Goal: Contribute content

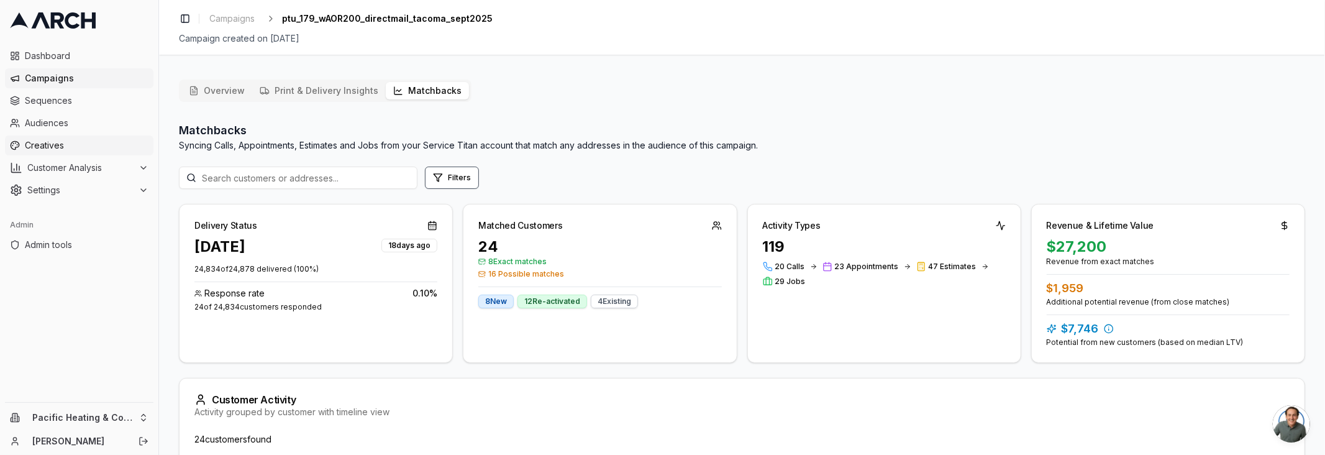
click at [78, 147] on span "Creatives" at bounding box center [87, 145] width 124 height 12
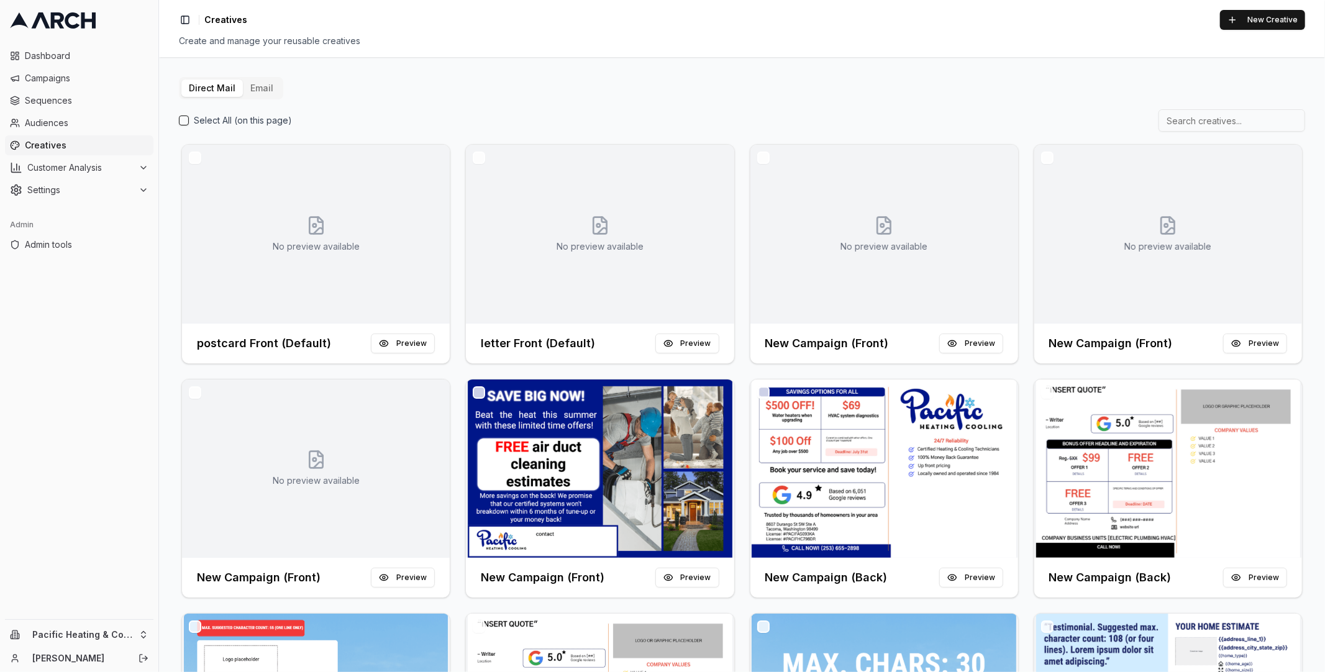
click at [133, 416] on div "Dashboard Campaigns Sequences Audiences Creatives Customer Analysis Settings Ad…" at bounding box center [79, 330] width 158 height 578
click at [127, 454] on html "Dashboard Campaigns Sequences Audiences Creatives Customer Analysis Settings Ad…" at bounding box center [662, 336] width 1325 height 672
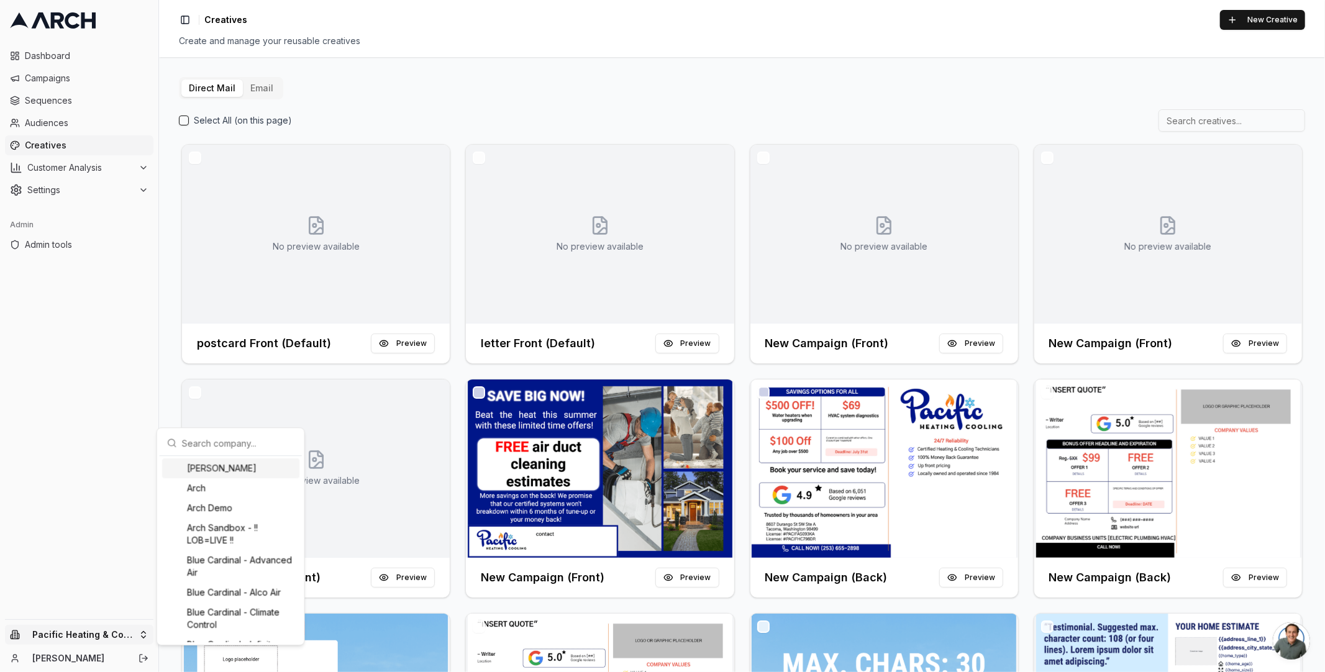
click at [229, 442] on input "text" at bounding box center [238, 442] width 112 height 25
type input "irbis"
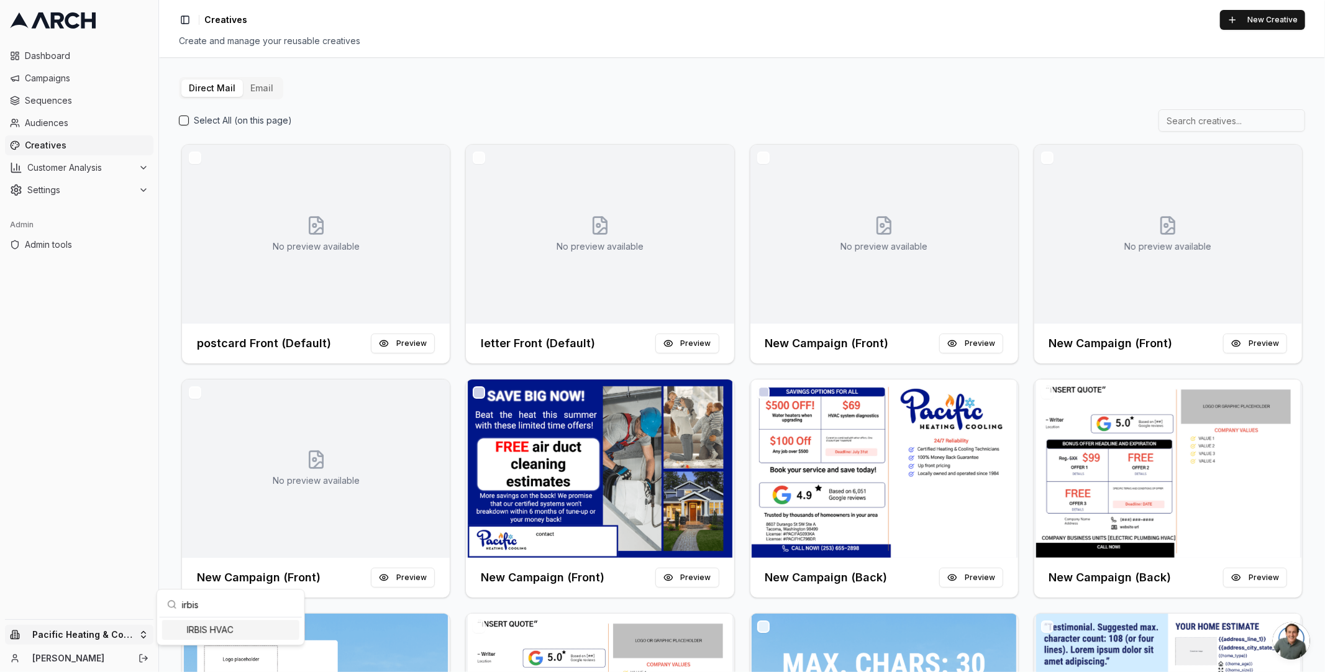
scroll to position [0, 0]
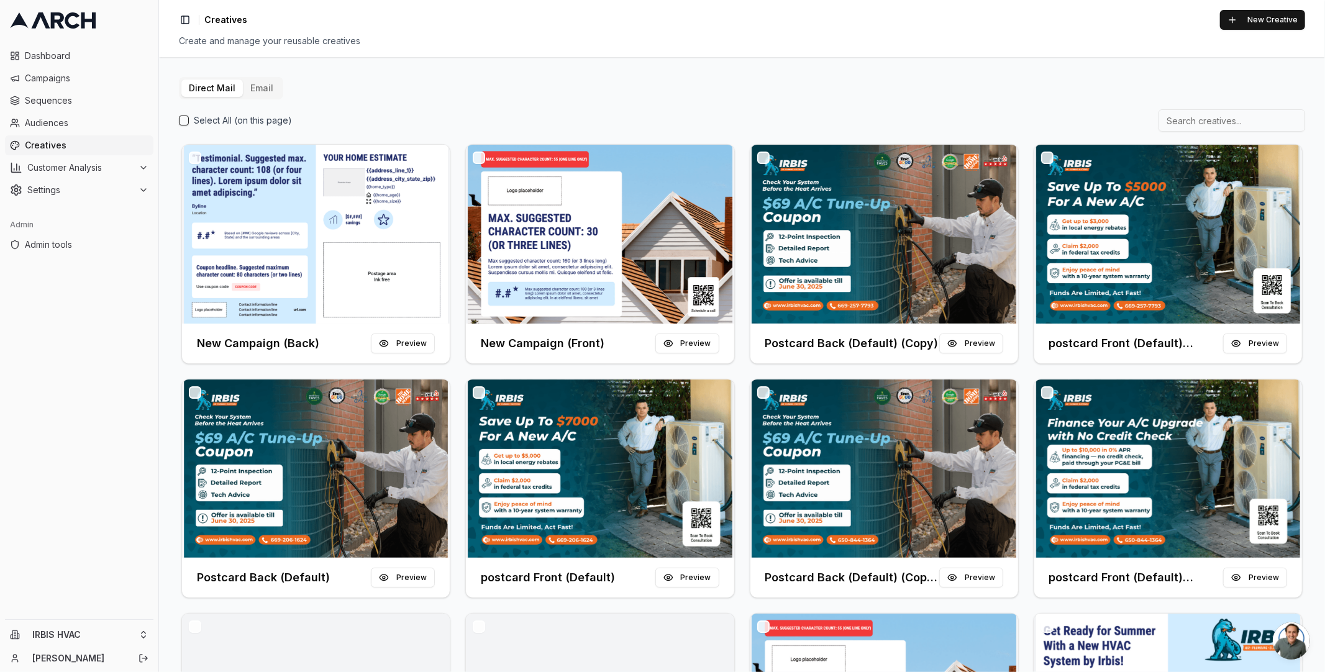
click at [263, 86] on button "Email" at bounding box center [262, 88] width 38 height 17
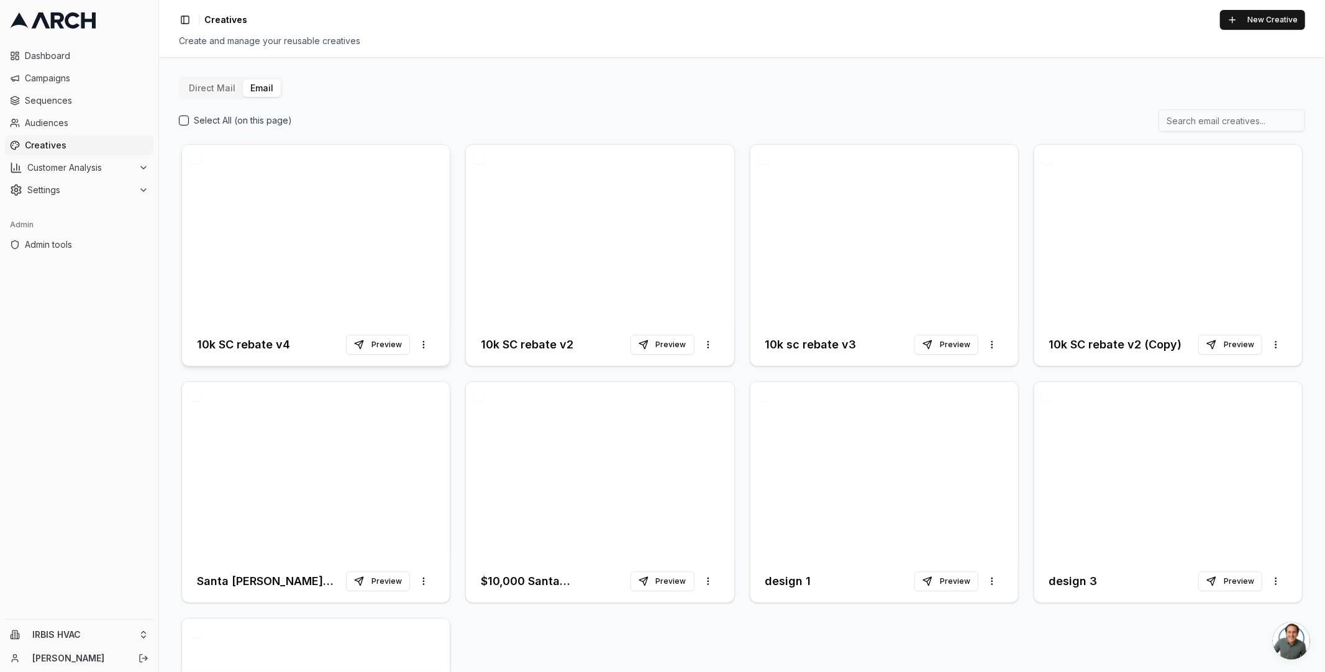
click at [254, 344] on h3 "10k SC rebate v4" at bounding box center [243, 344] width 93 height 17
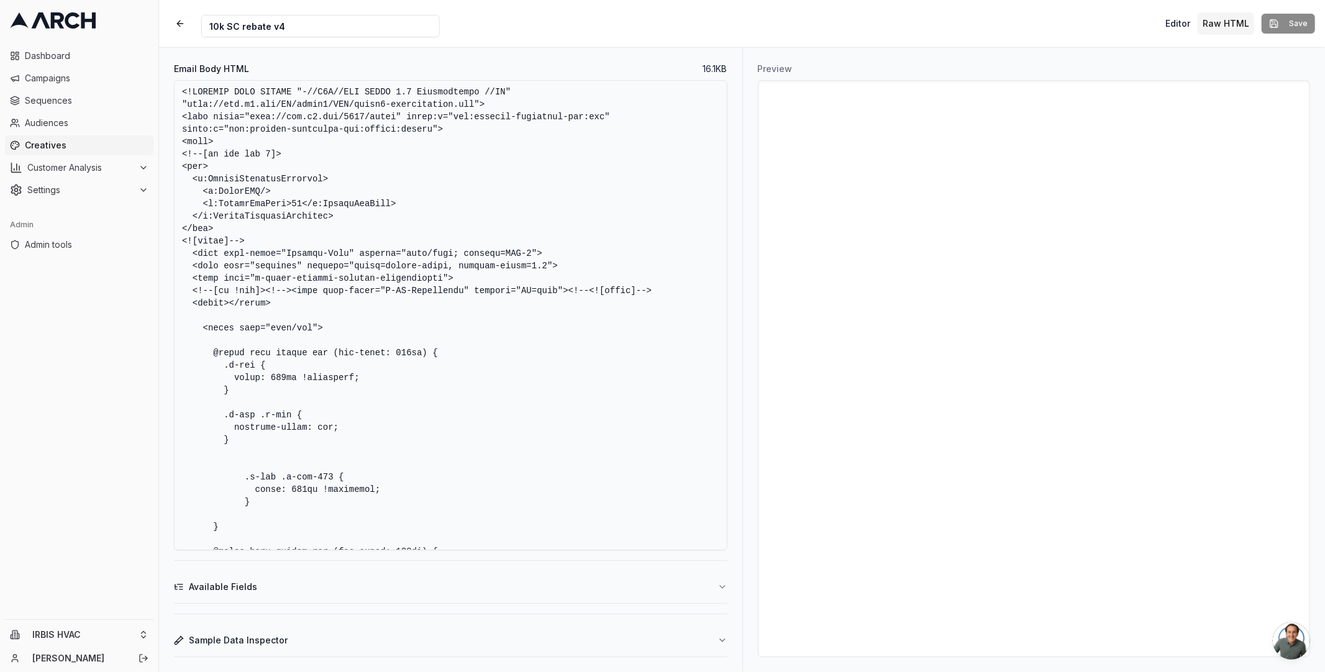
click at [564, 325] on textarea "Email Body HTML" at bounding box center [450, 315] width 553 height 470
click at [183, 19] on button "button" at bounding box center [180, 23] width 22 height 22
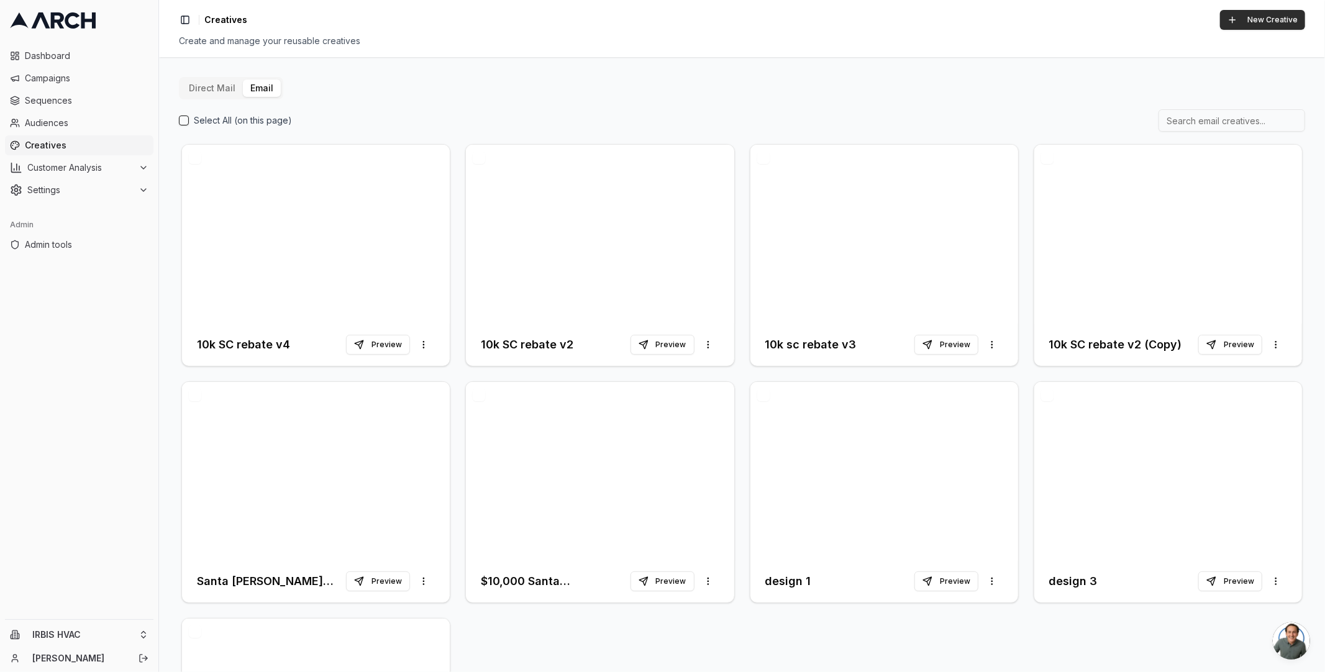
click at [1255, 14] on button "New Creative" at bounding box center [1262, 20] width 85 height 20
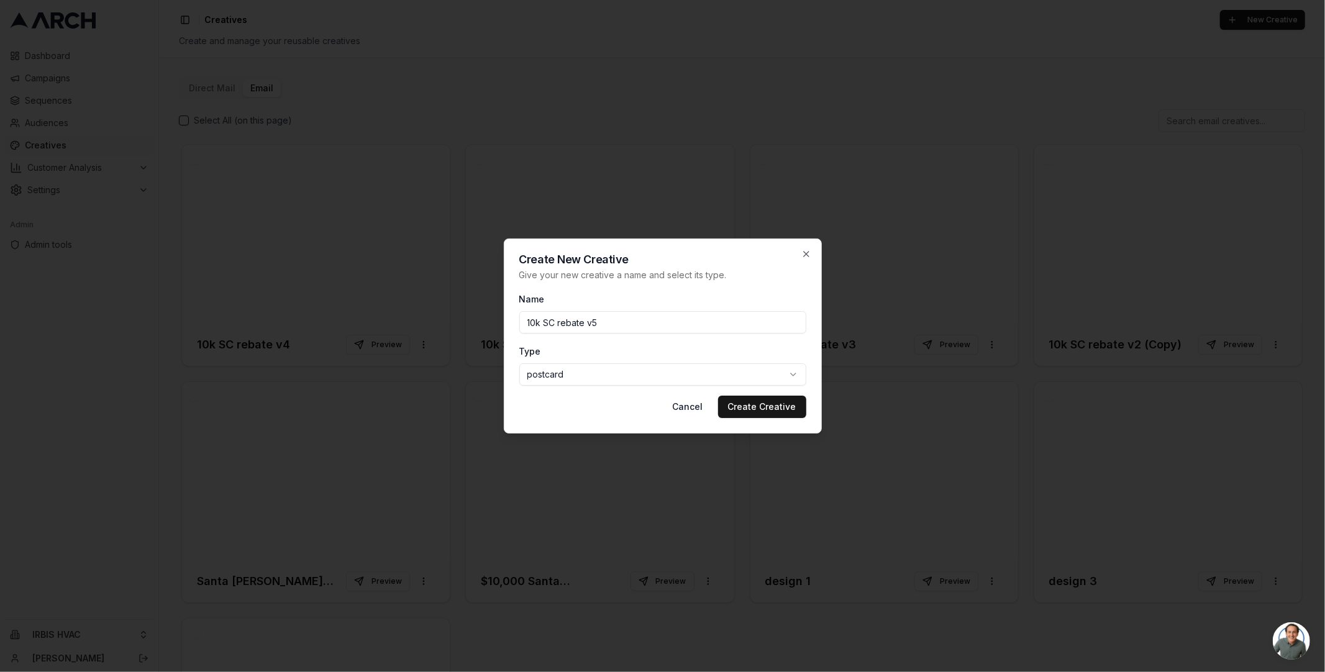
type input "10k SC rebate v5"
click at [718, 396] on button "Create Creative" at bounding box center [762, 407] width 88 height 22
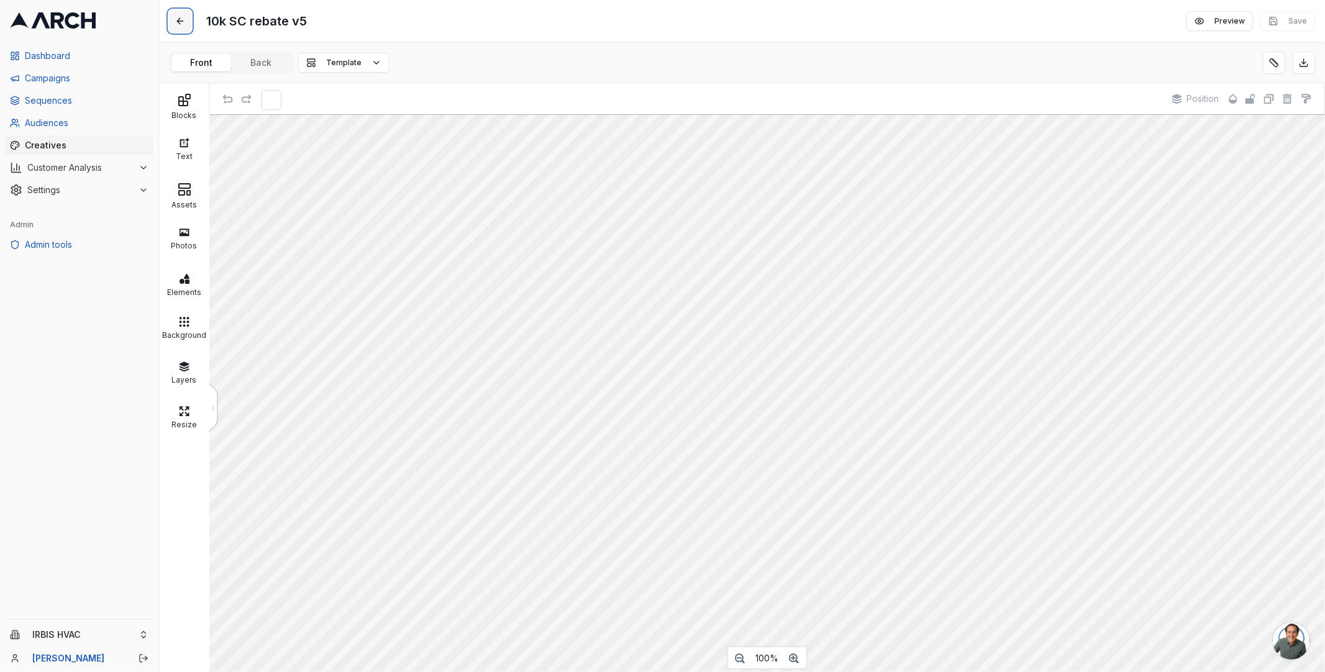
click at [178, 22] on button at bounding box center [180, 21] width 22 height 22
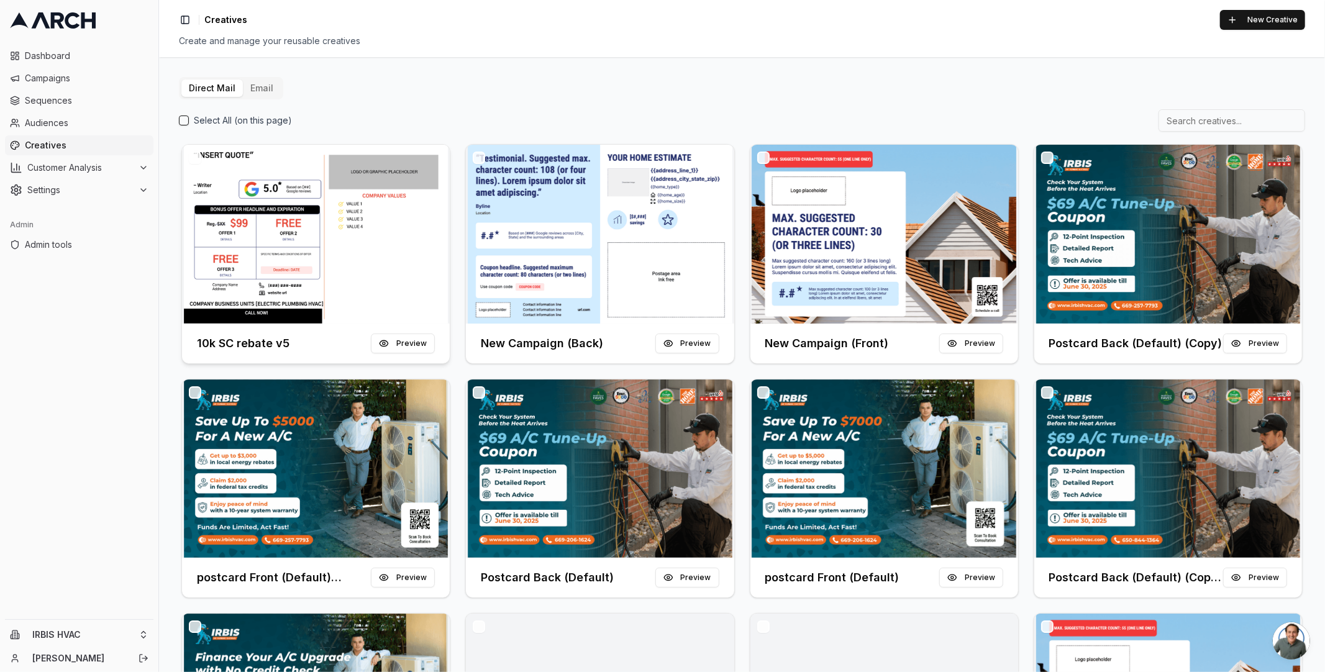
click at [262, 343] on h3 "10k SC rebate v5" at bounding box center [243, 343] width 93 height 17
